Goal: Task Accomplishment & Management: Use online tool/utility

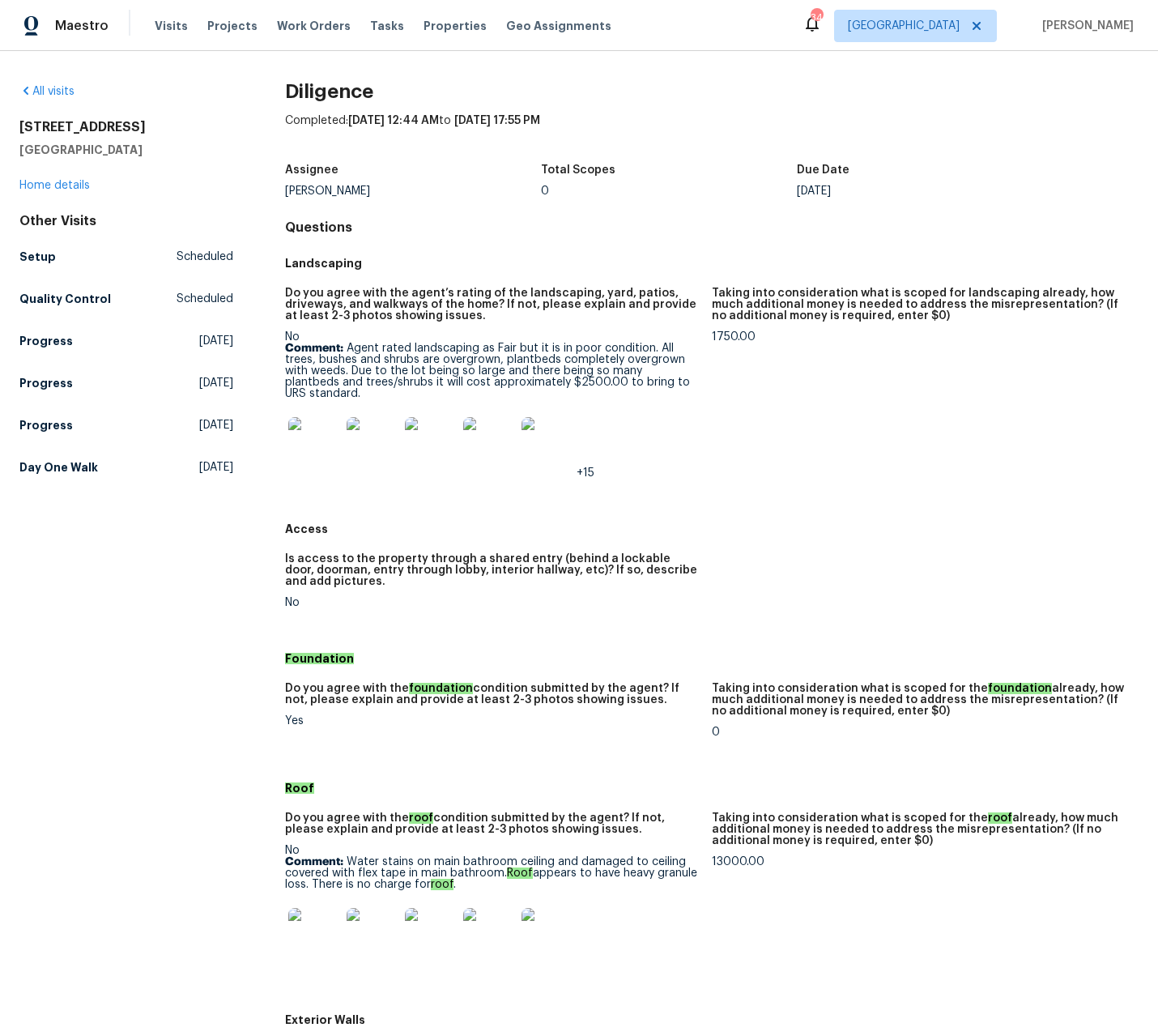
click at [461, 377] on p "Comment: Agent rated landscaping as Fair but it is in poor condition. All trees…" at bounding box center [492, 370] width 414 height 57
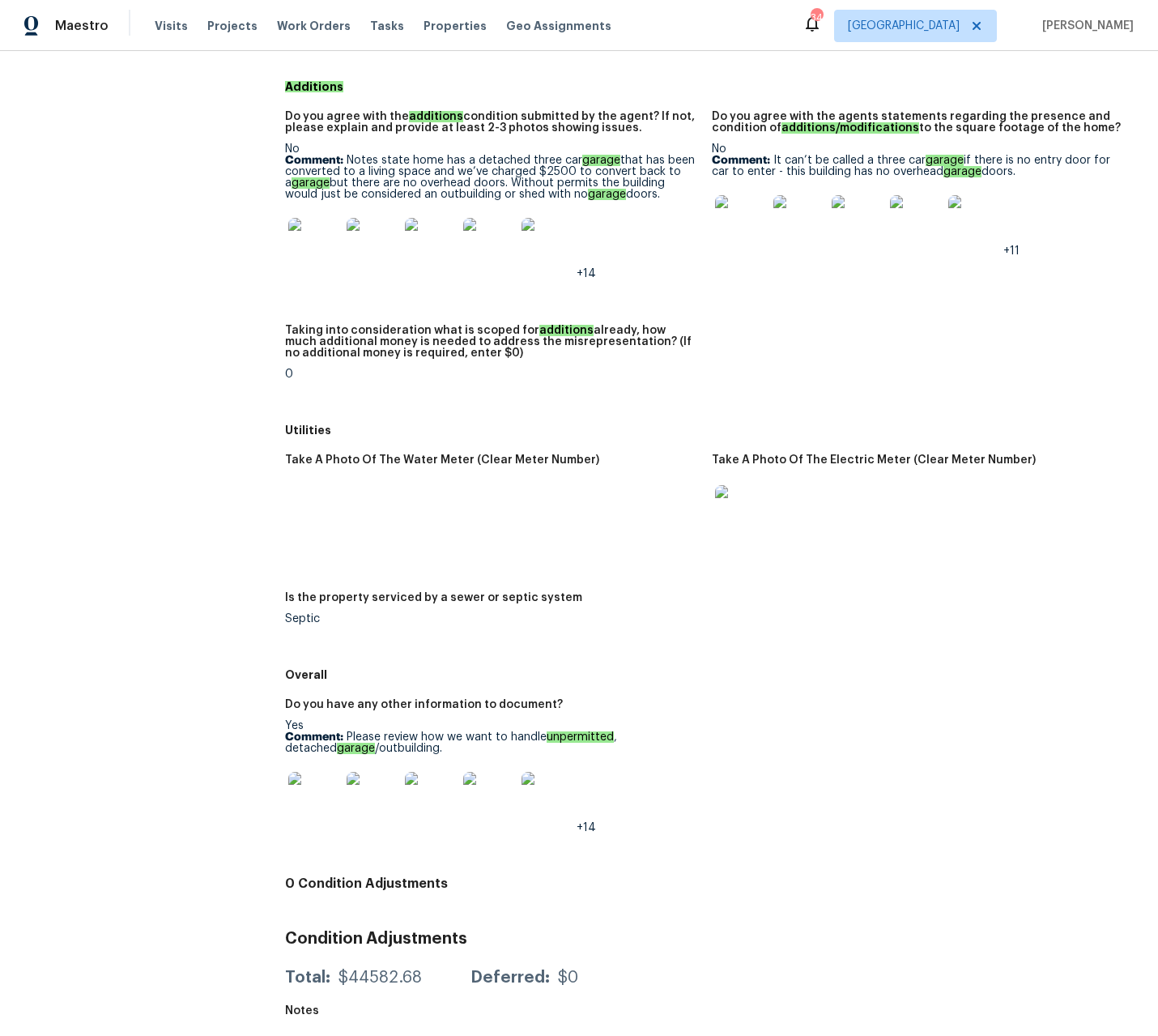
scroll to position [2175, 0]
click at [298, 791] on img at bounding box center [314, 797] width 51 height 51
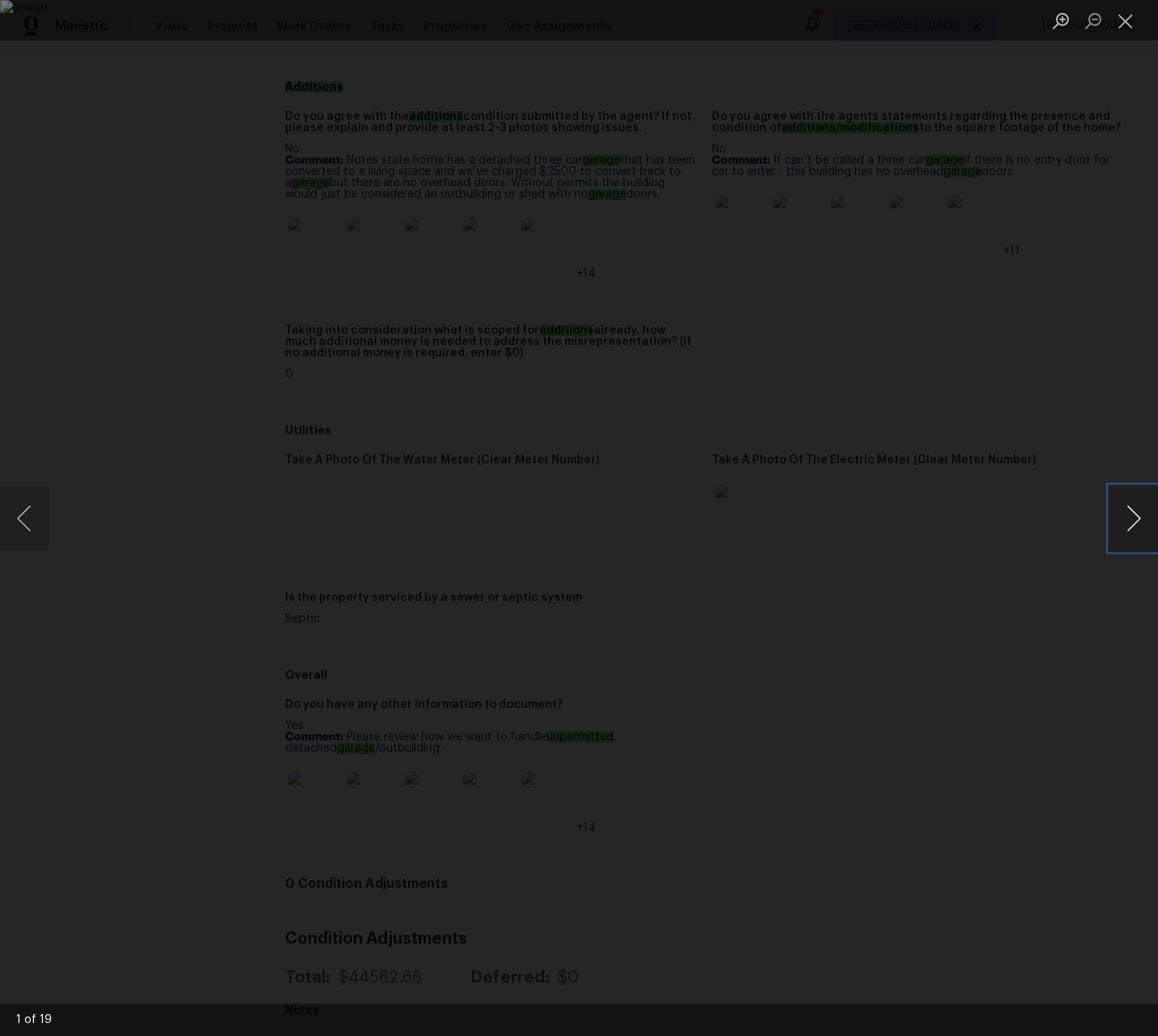
click at [1133, 519] on button "Next image" at bounding box center [1134, 518] width 49 height 65
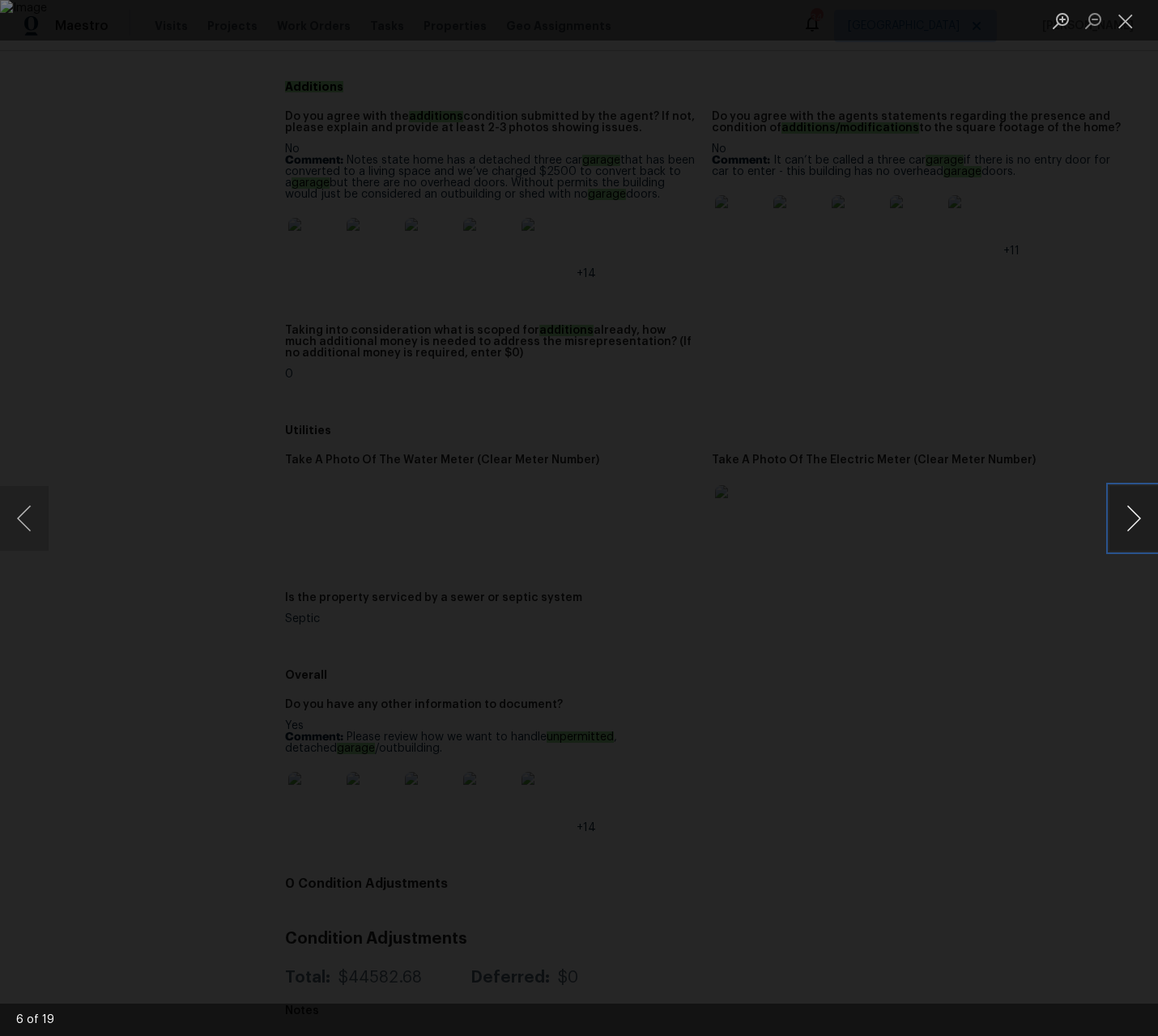
click at [1133, 519] on button "Next image" at bounding box center [1134, 518] width 49 height 65
